Goal: Transaction & Acquisition: Purchase product/service

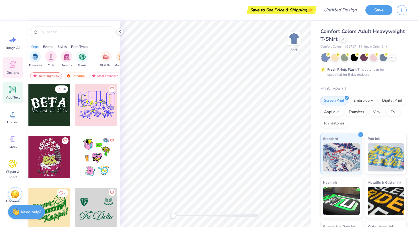
click at [15, 90] on icon at bounding box center [12, 89] width 7 height 7
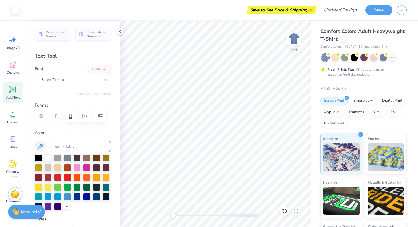
click at [327, 73] on div "Fresh Prints Flash: This color can be expedited for 5 day delivery." at bounding box center [362, 72] width 70 height 10
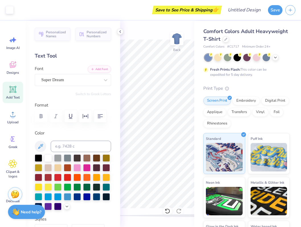
click at [242, 16] on div "Design Title" at bounding box center [244, 10] width 42 height 20
click at [242, 11] on input "Design Title" at bounding box center [251, 9] width 28 height 11
type input "test"
click at [270, 11] on button "Save" at bounding box center [275, 9] width 14 height 10
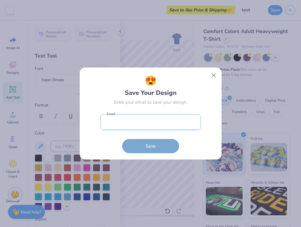
click at [137, 119] on input "email" at bounding box center [150, 122] width 100 height 16
type input "dhanashreedev@yopmail.com"
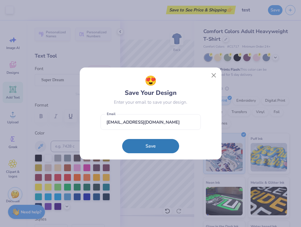
click at [130, 137] on form "dhanashreedev@yopmail.com Email Save" at bounding box center [150, 132] width 100 height 42
click at [135, 144] on button "Save" at bounding box center [150, 144] width 57 height 14
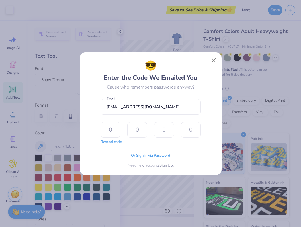
click at [142, 154] on span "Or Sign in via Password" at bounding box center [150, 156] width 39 height 6
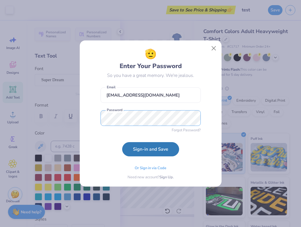
click at [122, 142] on button "Sign-in and Save" at bounding box center [150, 149] width 57 height 14
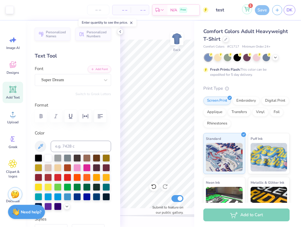
click at [246, 10] on icon at bounding box center [246, 9] width 5 height 5
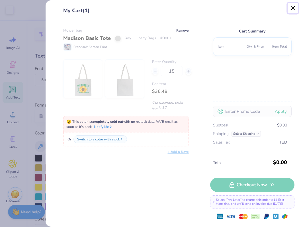
click at [294, 9] on button "Close" at bounding box center [292, 8] width 11 height 11
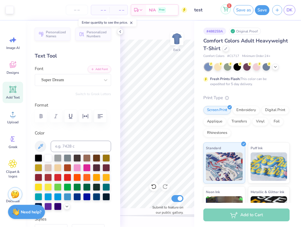
click at [225, 11] on button "1" at bounding box center [225, 9] width 10 height 10
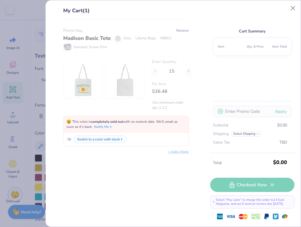
click at [184, 31] on button "Remove" at bounding box center [182, 30] width 13 height 5
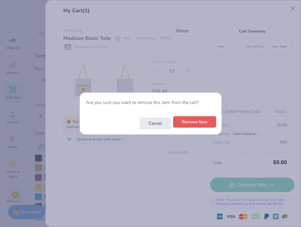
click at [196, 124] on button "Remove Item" at bounding box center [194, 122] width 43 height 12
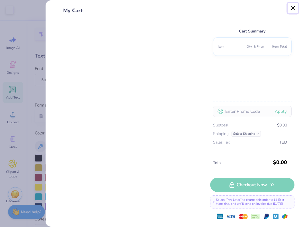
click at [291, 7] on button "Close" at bounding box center [292, 8] width 11 height 11
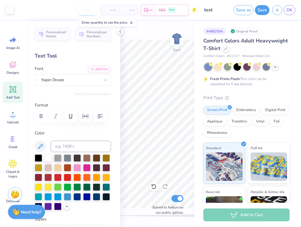
click at [86, 9] on input "number" at bounding box center [87, 10] width 22 height 10
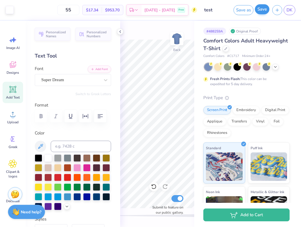
type input "55"
click at [259, 9] on button "Save" at bounding box center [261, 9] width 14 height 10
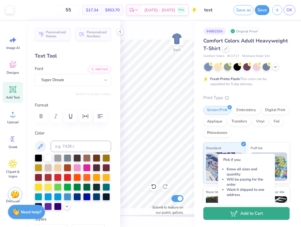
click at [237, 216] on icon "button" at bounding box center [234, 213] width 8 height 6
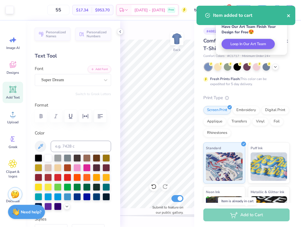
click at [287, 12] on button "close" at bounding box center [288, 15] width 4 height 7
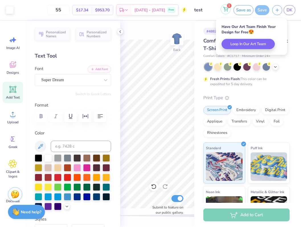
click at [226, 10] on icon at bounding box center [225, 9] width 5 height 5
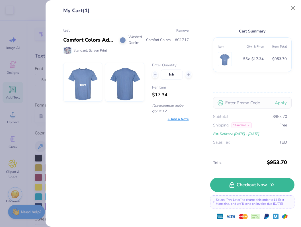
click at [184, 31] on button "Remove" at bounding box center [182, 30] width 13 height 5
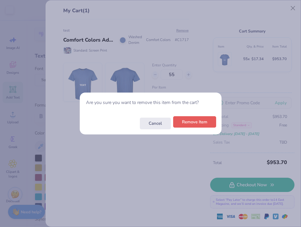
click at [196, 122] on button "Remove Item" at bounding box center [194, 122] width 43 height 12
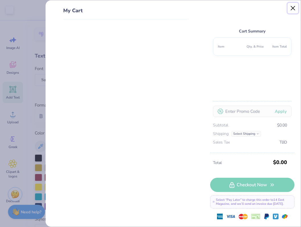
click at [291, 6] on button "Close" at bounding box center [292, 8] width 11 height 11
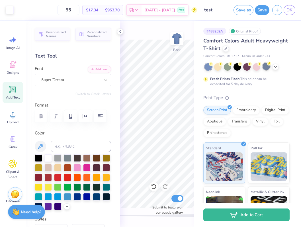
click at [266, 66] on div at bounding box center [265, 66] width 7 height 7
click at [260, 9] on button "Save" at bounding box center [261, 9] width 14 height 10
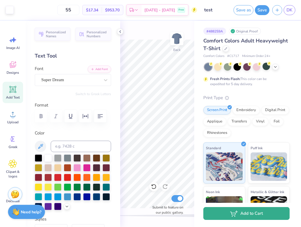
click at [245, 216] on button "Add to Cart" at bounding box center [246, 213] width 86 height 13
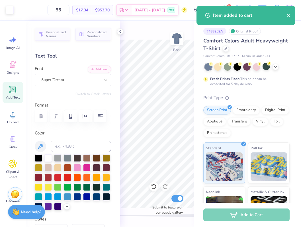
click at [289, 16] on icon "close" at bounding box center [288, 15] width 3 height 3
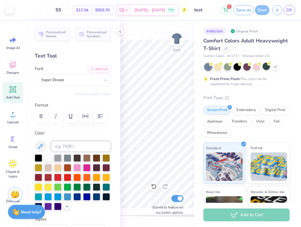
click at [227, 11] on div "Art colors 55 $17.34 Per Item $953.70 Total Est. Delivery Sep 20 - 23 Free Desi…" at bounding box center [150, 113] width 301 height 227
click at [224, 11] on icon at bounding box center [225, 9] width 5 height 5
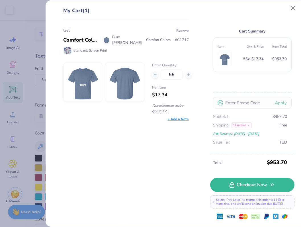
click at [179, 31] on button "Remove" at bounding box center [182, 30] width 13 height 5
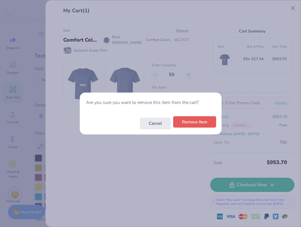
click at [184, 120] on button "Remove Item" at bounding box center [194, 122] width 43 height 12
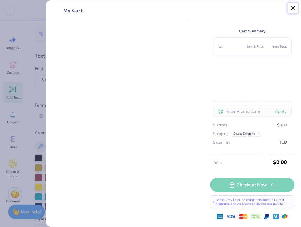
click at [292, 8] on button "Close" at bounding box center [292, 8] width 11 height 11
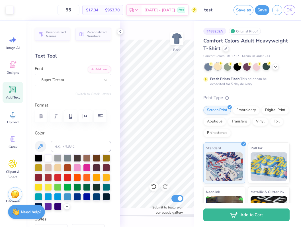
click at [218, 68] on div at bounding box center [217, 66] width 7 height 7
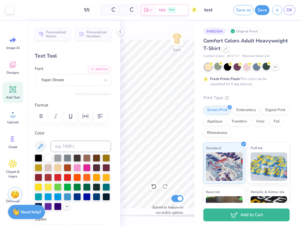
click at [256, 8] on button "Save" at bounding box center [261, 10] width 14 height 10
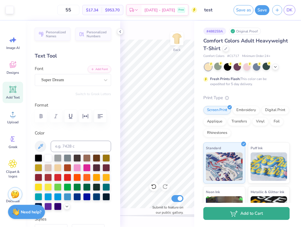
click at [238, 218] on button "Add to Cart" at bounding box center [246, 213] width 86 height 13
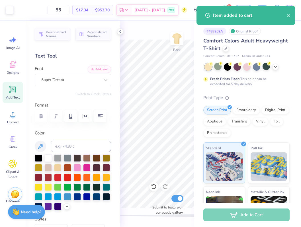
click at [290, 16] on div "Item added to cart" at bounding box center [245, 15] width 99 height 19
click at [288, 16] on icon "close" at bounding box center [288, 15] width 4 height 5
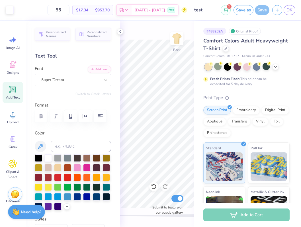
click at [220, 10] on div "Item added to cart" at bounding box center [245, 18] width 101 height 26
click at [223, 10] on icon at bounding box center [225, 9] width 5 height 5
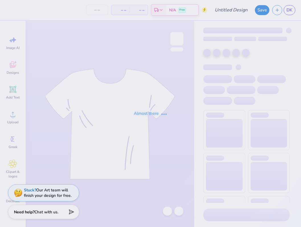
type input "test"
type input "55"
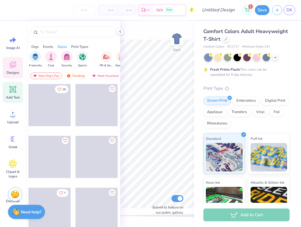
click at [6, 92] on div "Add Text" at bounding box center [13, 92] width 20 height 21
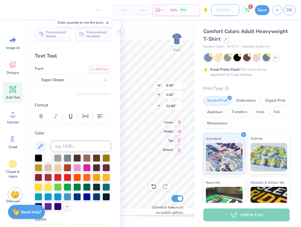
click at [212, 11] on input "Design Title" at bounding box center [225, 9] width 28 height 11
type input "test"
click at [247, 9] on icon at bounding box center [246, 9] width 5 height 5
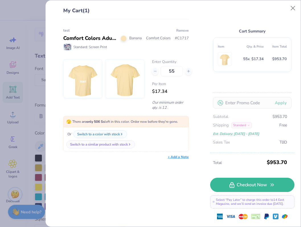
click at [179, 31] on button "Remove" at bounding box center [182, 30] width 13 height 5
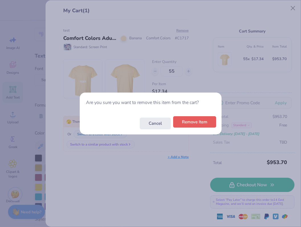
click at [183, 126] on button "Remove Item" at bounding box center [194, 122] width 43 height 12
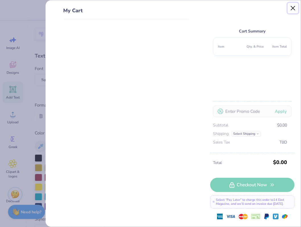
click at [295, 11] on button "Close" at bounding box center [292, 8] width 11 height 11
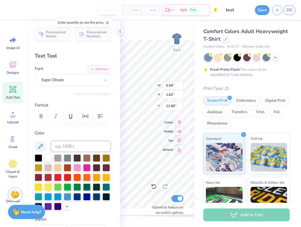
click at [108, 9] on input "number" at bounding box center [108, 10] width 22 height 10
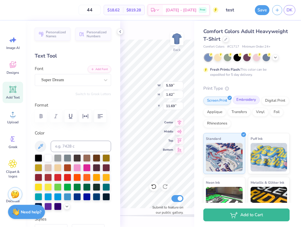
scroll to position [59, 0]
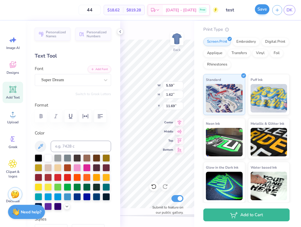
type input "44"
click at [261, 6] on button "Save" at bounding box center [261, 9] width 14 height 10
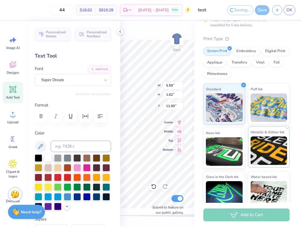
scroll to position [68, 0]
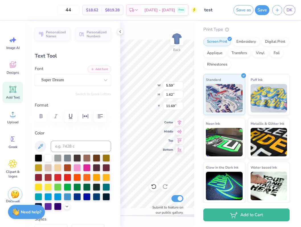
click at [287, 14] on div "Design Saved" at bounding box center [245, 18] width 101 height 26
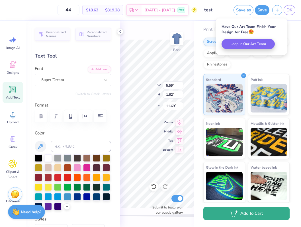
click at [215, 213] on button "Add to Cart" at bounding box center [246, 213] width 86 height 13
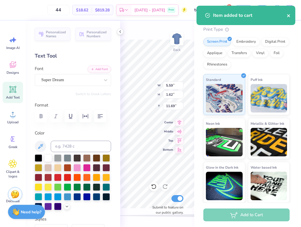
click at [288, 15] on icon "close" at bounding box center [288, 15] width 3 height 3
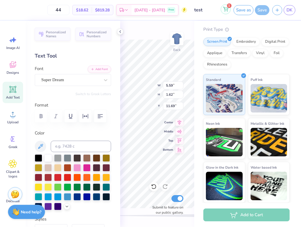
click at [226, 8] on icon at bounding box center [225, 9] width 5 height 5
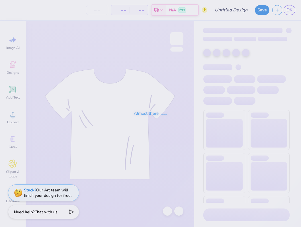
type input "test"
type input "44"
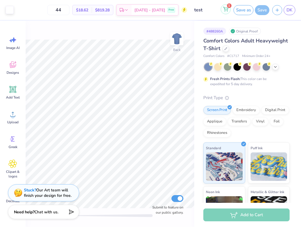
click at [224, 9] on icon at bounding box center [225, 8] width 5 height 3
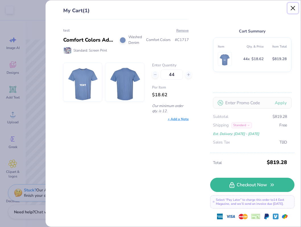
click at [295, 8] on button "Close" at bounding box center [292, 8] width 11 height 11
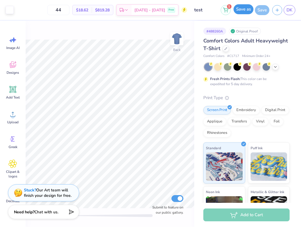
click at [233, 8] on button "Save as" at bounding box center [243, 9] width 20 height 10
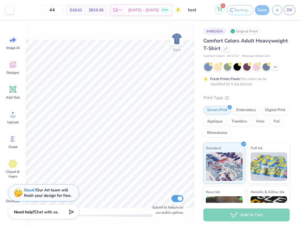
click at [220, 12] on button "1" at bounding box center [219, 9] width 10 height 10
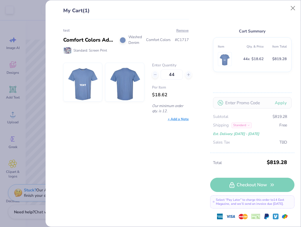
click at [133, 71] on img at bounding box center [125, 82] width 32 height 38
click at [238, 187] on div "Total $819.28 Checkout Now Select “Pay Later” to charge this order to 14 East M…" at bounding box center [252, 189] width 84 height 74
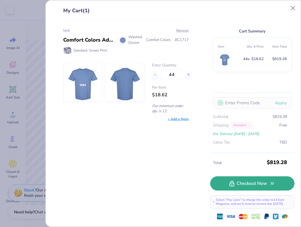
click at [247, 187] on link "Checkout Now" at bounding box center [252, 183] width 84 height 14
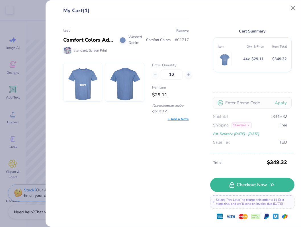
type input "44"
click at [183, 31] on button "Remove" at bounding box center [182, 30] width 13 height 5
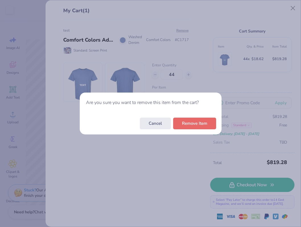
click at [195, 124] on button "Remove Item" at bounding box center [194, 123] width 43 height 12
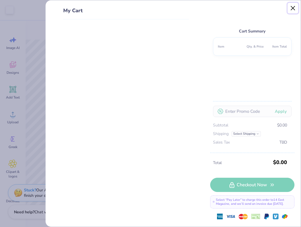
click at [295, 9] on button "Close" at bounding box center [292, 8] width 11 height 11
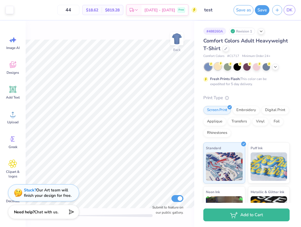
click at [217, 67] on div at bounding box center [217, 66] width 7 height 7
click at [261, 9] on button "Save" at bounding box center [261, 9] width 14 height 10
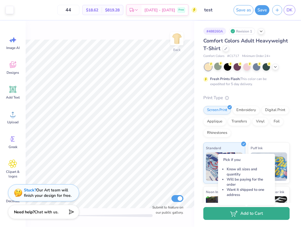
click at [249, 213] on button "Add to Cart" at bounding box center [246, 213] width 86 height 13
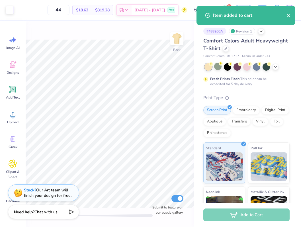
click at [287, 17] on icon "close" at bounding box center [288, 15] width 4 height 5
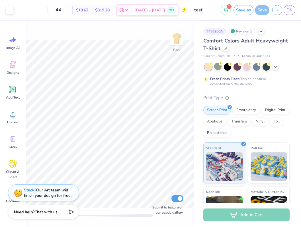
click at [224, 7] on div "Item added to cart" at bounding box center [245, 6] width 101 height 2
click at [224, 9] on icon at bounding box center [225, 9] width 5 height 3
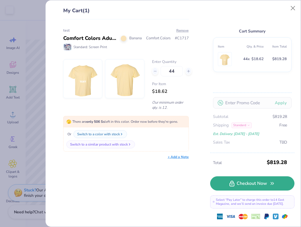
click at [242, 185] on link "Checkout Now" at bounding box center [252, 183] width 84 height 14
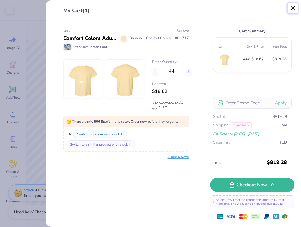
click at [295, 7] on button "Close" at bounding box center [292, 8] width 11 height 11
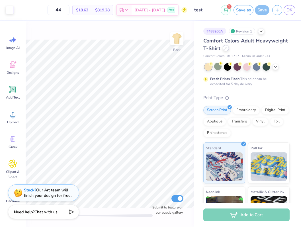
click at [225, 46] on div at bounding box center [225, 48] width 6 height 6
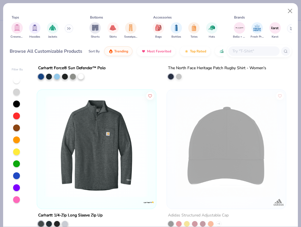
scroll to position [276, 0]
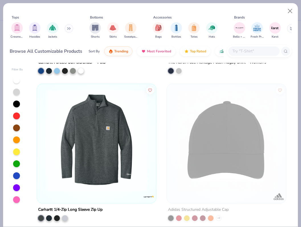
click at [102, 136] on img at bounding box center [96, 141] width 107 height 102
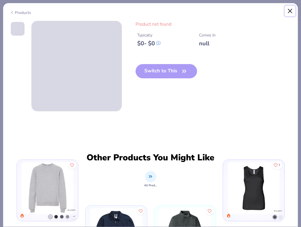
click at [287, 13] on button "Close" at bounding box center [289, 11] width 11 height 11
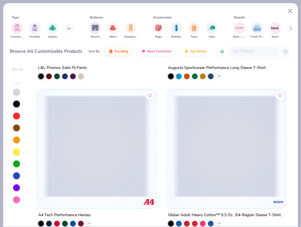
scroll to position [714, 0]
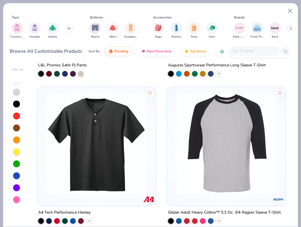
click at [218, 135] on img at bounding box center [225, 143] width 107 height 102
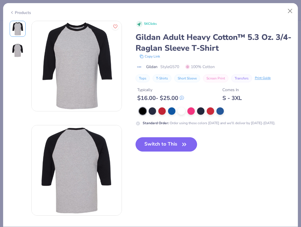
click at [152, 149] on button "Switch to This" at bounding box center [166, 144] width 62 height 14
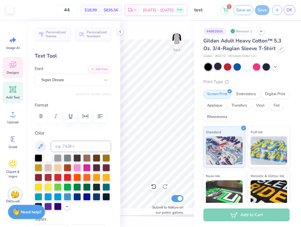
click at [9, 64] on icon at bounding box center [13, 64] width 9 height 9
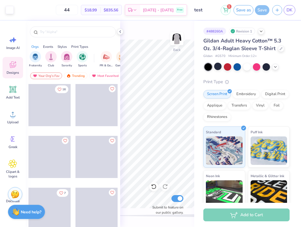
click at [47, 109] on span at bounding box center [49, 105] width 42 height 42
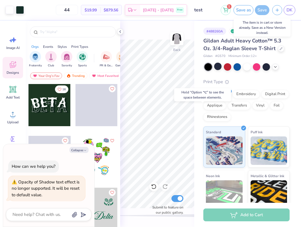
click at [264, 11] on div "Save" at bounding box center [261, 10] width 14 height 10
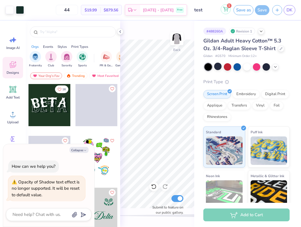
click at [223, 11] on icon at bounding box center [225, 9] width 5 height 5
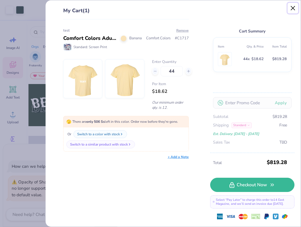
click at [290, 9] on button "Close" at bounding box center [292, 8] width 11 height 11
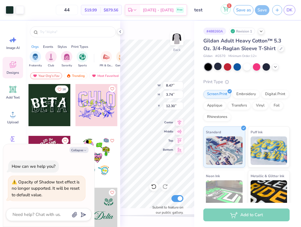
click at [230, 5] on span "1" at bounding box center [229, 5] width 5 height 5
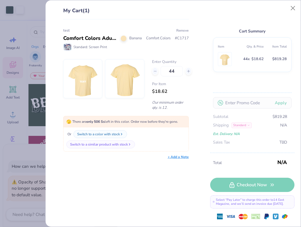
click at [181, 30] on button "Remove" at bounding box center [182, 30] width 13 height 5
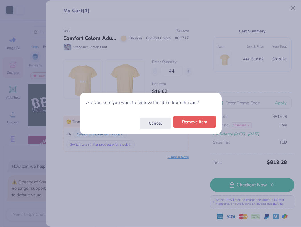
click at [194, 123] on button "Remove Item" at bounding box center [194, 122] width 43 height 12
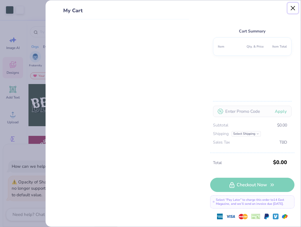
click at [292, 7] on button "Close" at bounding box center [292, 8] width 11 height 11
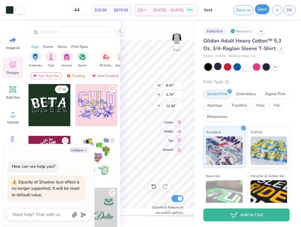
click at [259, 13] on button "Save" at bounding box center [261, 9] width 14 height 10
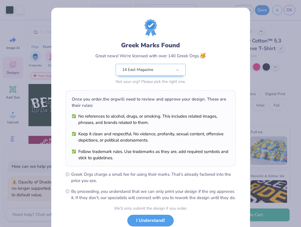
scroll to position [40, 0]
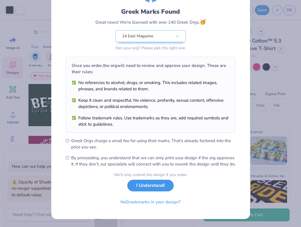
click at [143, 187] on button "I Understand!" at bounding box center [150, 185] width 46 height 12
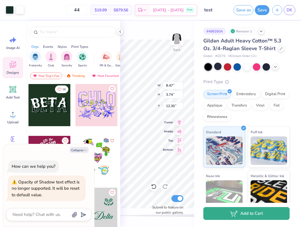
click at [237, 217] on button "Add to Cart" at bounding box center [246, 213] width 86 height 13
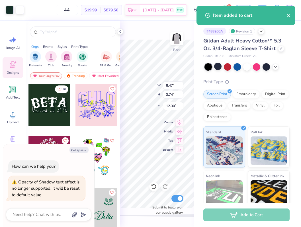
click at [288, 15] on icon "close" at bounding box center [288, 15] width 3 height 3
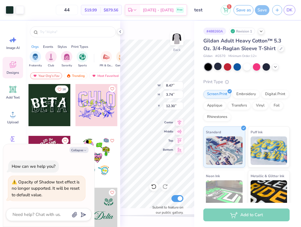
click at [226, 10] on div "Item added to cart" at bounding box center [245, 18] width 101 height 26
click at [226, 10] on icon at bounding box center [225, 10] width 5 height 5
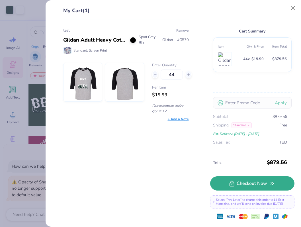
click at [260, 185] on link "Checkout Now" at bounding box center [252, 183] width 84 height 14
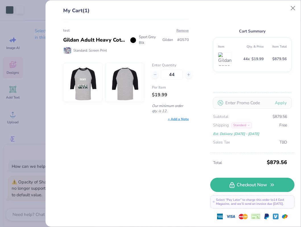
type textarea "x"
click at [292, 10] on button "Close" at bounding box center [292, 8] width 11 height 11
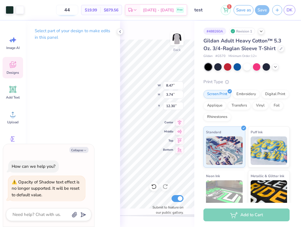
click at [74, 8] on input "44" at bounding box center [67, 10] width 22 height 10
type input "4455"
type textarea "x"
type input "55"
type textarea "x"
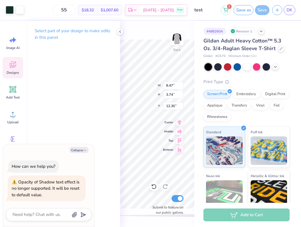
type input "55"
click at [225, 9] on icon at bounding box center [225, 9] width 5 height 5
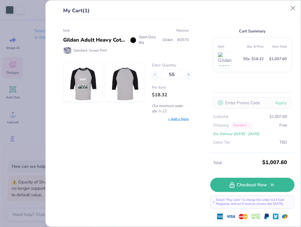
click at [180, 30] on button "Remove" at bounding box center [182, 30] width 13 height 5
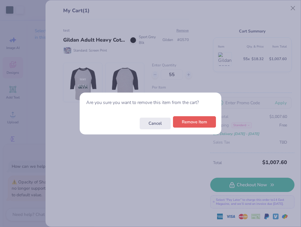
click at [191, 123] on button "Remove Item" at bounding box center [194, 122] width 43 height 12
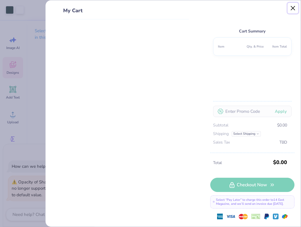
click at [292, 10] on button "Close" at bounding box center [292, 8] width 11 height 11
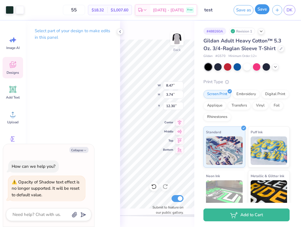
click at [258, 9] on button "Save" at bounding box center [262, 9] width 14 height 10
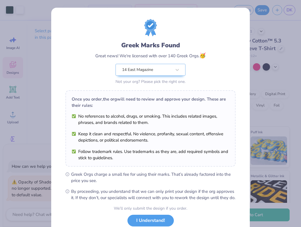
scroll to position [40, 0]
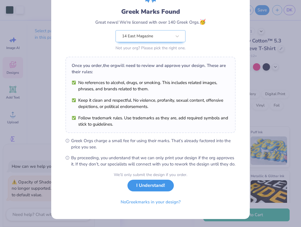
click at [145, 190] on button "I Understand!" at bounding box center [150, 185] width 46 height 12
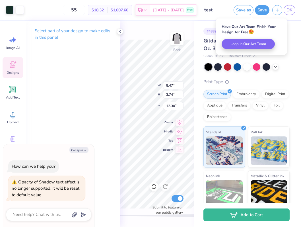
scroll to position [0, 0]
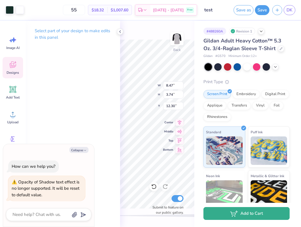
click at [243, 216] on button "Add to Cart" at bounding box center [246, 213] width 86 height 13
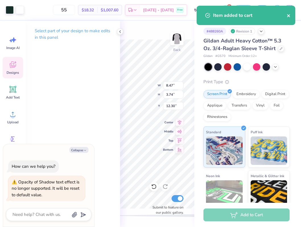
click at [288, 18] on button "close" at bounding box center [289, 15] width 4 height 7
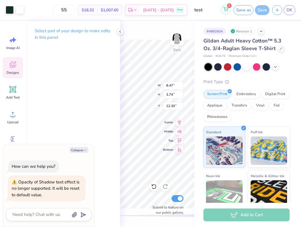
click at [224, 11] on icon at bounding box center [225, 9] width 5 height 5
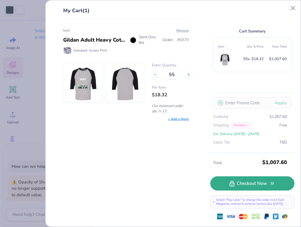
click at [242, 185] on link "Checkout Now" at bounding box center [252, 183] width 84 height 14
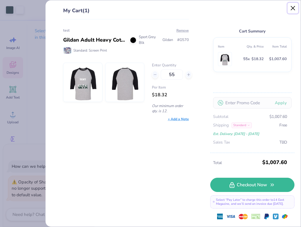
click at [293, 9] on button "Close" at bounding box center [292, 8] width 11 height 11
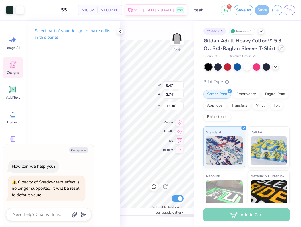
click at [282, 49] on div at bounding box center [281, 48] width 6 height 6
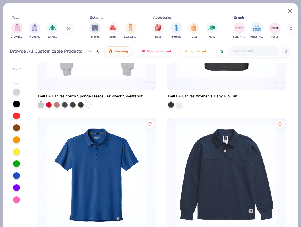
scroll to position [103, 0]
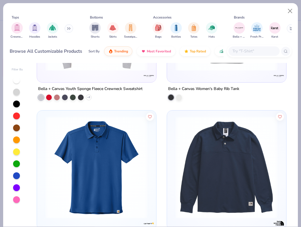
click at [223, 176] on img at bounding box center [226, 167] width 107 height 102
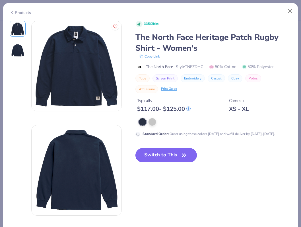
click at [165, 161] on button "Switch to This" at bounding box center [166, 155] width 62 height 14
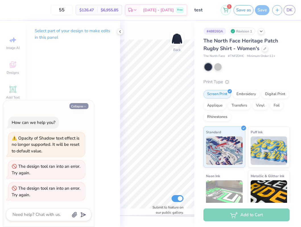
click at [79, 105] on button "Collapse" at bounding box center [78, 106] width 19 height 6
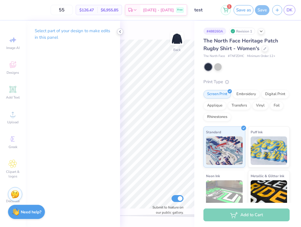
click at [120, 30] on polyline at bounding box center [119, 31] width 1 height 2
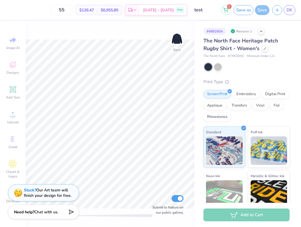
click at [11, 100] on div "Image AI Designs Add Text Upload Greek Clipart & logos Decorate" at bounding box center [13, 119] width 20 height 174
click at [264, 51] on div at bounding box center [265, 48] width 6 height 6
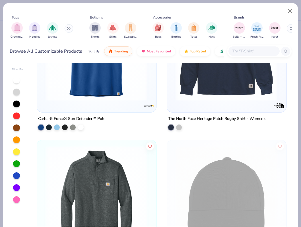
scroll to position [235, 0]
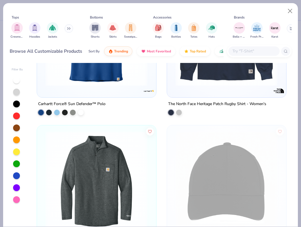
click at [103, 162] on img at bounding box center [96, 182] width 107 height 102
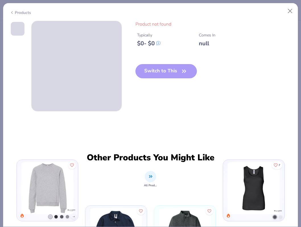
click at [150, 74] on div "Switch to This" at bounding box center [166, 75] width 62 height 23
click at [287, 18] on div "Products Product not found Typically $ 0 - $ 0 Comes In null Switch to This Oth…" at bounding box center [150, 115] width 295 height 224
click at [288, 14] on button "Close" at bounding box center [290, 11] width 11 height 11
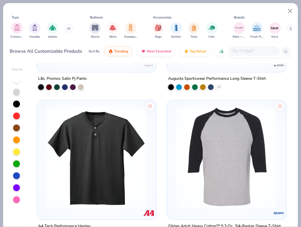
scroll to position [568, 0]
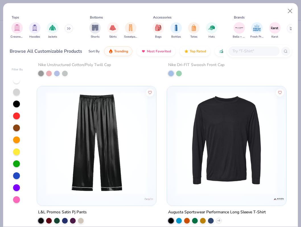
click at [240, 147] on img at bounding box center [226, 143] width 107 height 102
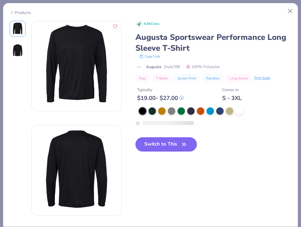
click at [160, 149] on button "Switch to This" at bounding box center [166, 144] width 62 height 14
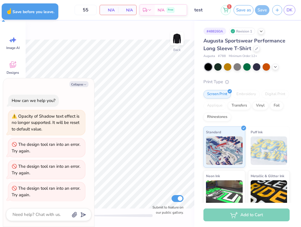
type textarea "x"
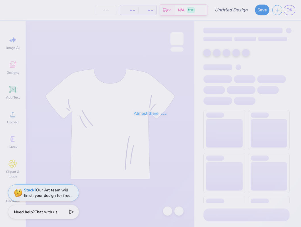
type input "test"
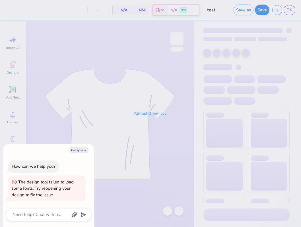
type input "55"
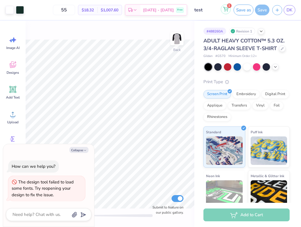
click at [225, 11] on icon at bounding box center [225, 9] width 5 height 5
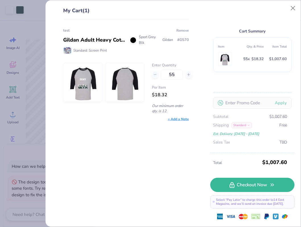
click at [181, 29] on button "Remove" at bounding box center [182, 30] width 13 height 5
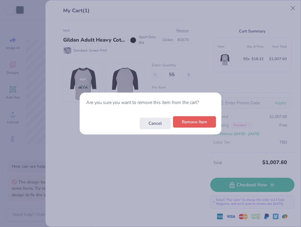
click at [194, 125] on button "Remove Item" at bounding box center [194, 122] width 43 height 12
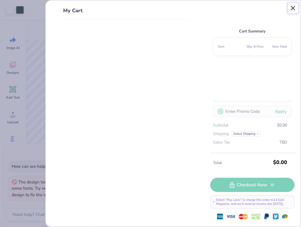
click at [292, 9] on button "Close" at bounding box center [292, 8] width 11 height 11
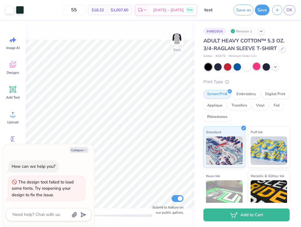
click at [257, 68] on div at bounding box center [256, 66] width 7 height 7
click at [262, 11] on button "Save" at bounding box center [262, 9] width 14 height 11
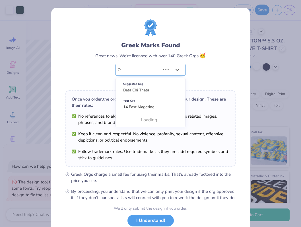
click at [156, 69] on div "14 East Magazine" at bounding box center [140, 69] width 39 height 11
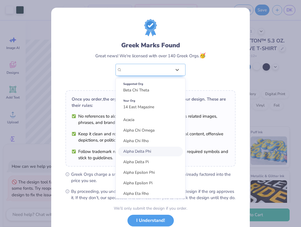
click at [162, 151] on div "Alpha Delta Phi" at bounding box center [150, 151] width 65 height 10
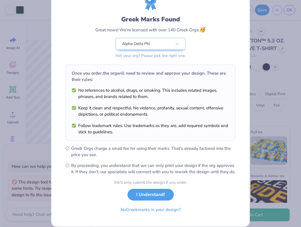
scroll to position [40, 0]
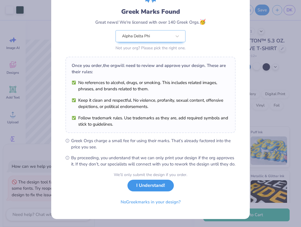
click at [150, 189] on button "I Understand!" at bounding box center [150, 185] width 46 height 12
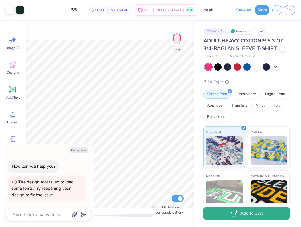
click at [243, 211] on button "Add to Cart" at bounding box center [246, 213] width 86 height 13
type textarea "x"
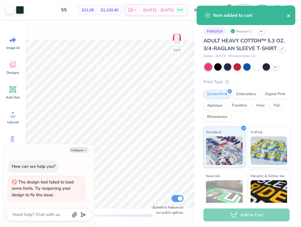
click at [288, 16] on icon "close" at bounding box center [288, 15] width 3 height 3
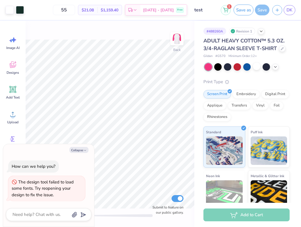
click at [227, 11] on div "Item added to cart" at bounding box center [245, 18] width 101 height 26
click at [224, 10] on icon at bounding box center [225, 9] width 5 height 5
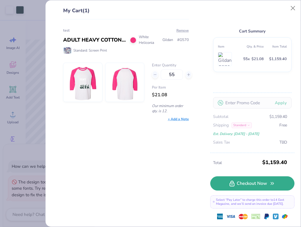
click at [251, 186] on link "Checkout Now" at bounding box center [252, 183] width 84 height 14
